Goal: Check status

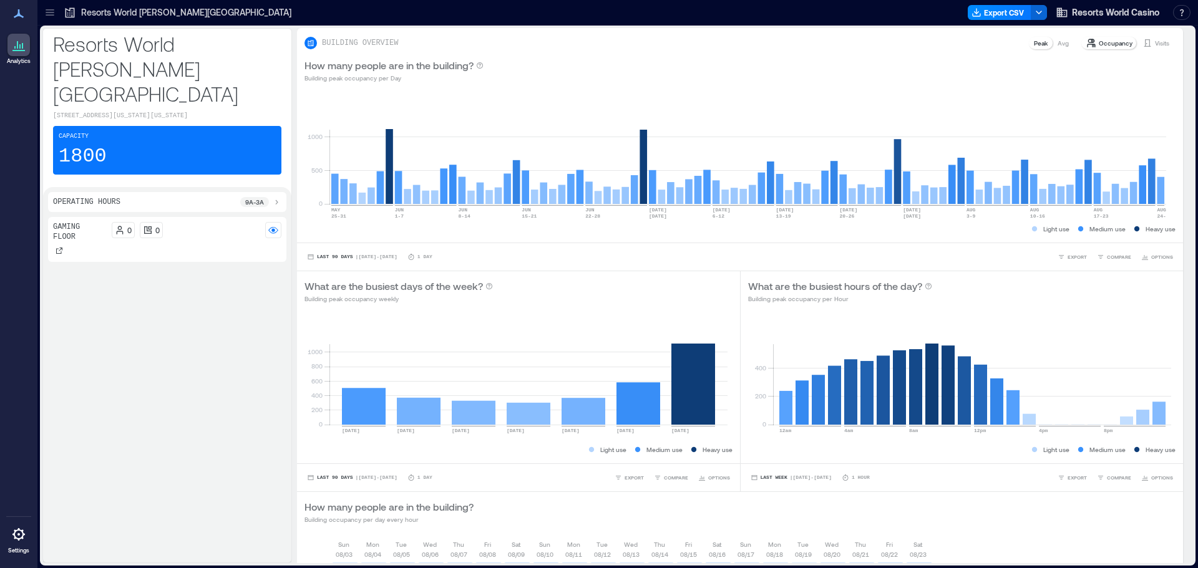
click at [110, 16] on p "Resorts World [PERSON_NAME][GEOGRAPHIC_DATA]" at bounding box center [186, 12] width 210 height 12
click at [1159, 47] on div "Visits" at bounding box center [1156, 43] width 37 height 12
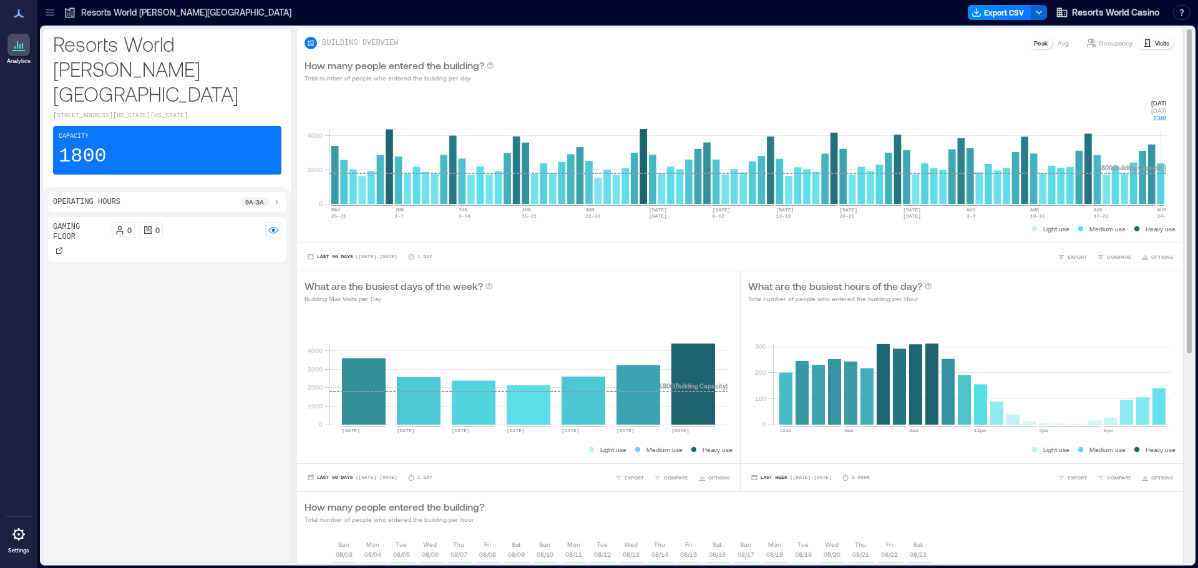
click at [1160, 177] on rect at bounding box center [747, 151] width 837 height 106
drag, startPoint x: 1148, startPoint y: 91, endPoint x: 1172, endPoint y: 122, distance: 38.7
click at [1172, 122] on div "BUILDING OVERVIEW Peak Avg Occupancy Visits How many people entered the buildin…" at bounding box center [740, 470] width 886 height 884
copy div "0 2000 4000 [DATE]-[DATE] [DATE]-[DATE] [DATE]-[DATE] [DATE]-[DATE] JUN [DATE]-…"
